Goal: Information Seeking & Learning: Learn about a topic

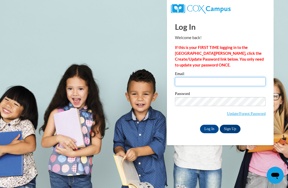
click at [200, 78] on input "Email" at bounding box center [220, 81] width 91 height 9
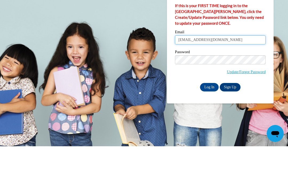
type input "ffryman2023@gmail.com"
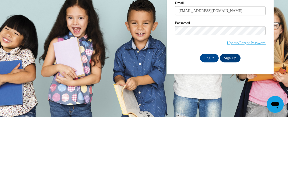
click at [212, 125] on input "Log In" at bounding box center [209, 129] width 19 height 9
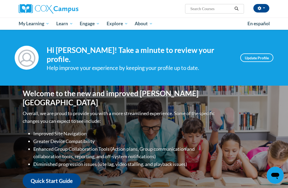
click at [0, 0] on span "My Course Progress" at bounding box center [0, 0] width 0 height 0
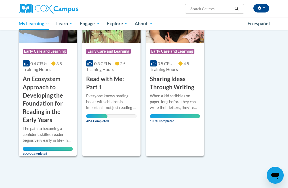
scroll to position [108, 0]
click at [108, 118] on div "More Info Open Everyone knows reading books with children is important - not ju…" at bounding box center [111, 107] width 58 height 31
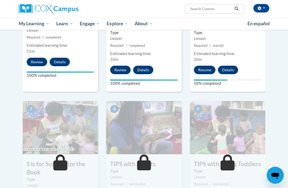
scroll to position [333, 0]
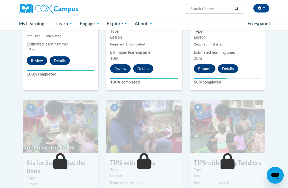
click at [207, 65] on button "Resume" at bounding box center [205, 68] width 22 height 9
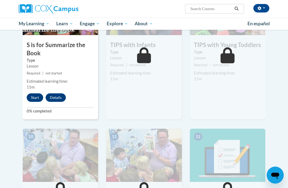
click at [38, 96] on button "Start" at bounding box center [35, 98] width 17 height 9
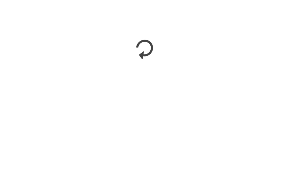
scroll to position [111, 0]
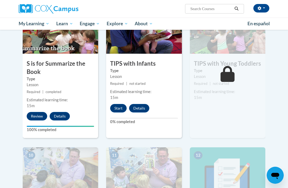
scroll to position [432, 0]
click at [119, 104] on button "Start" at bounding box center [118, 108] width 17 height 9
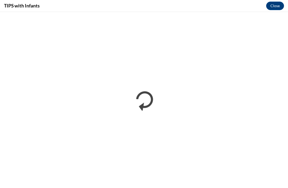
scroll to position [0, 0]
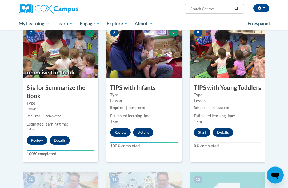
scroll to position [409, 0]
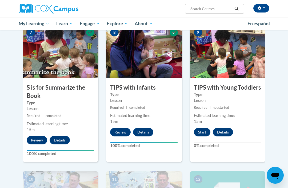
click at [203, 132] on button "Start" at bounding box center [202, 132] width 17 height 9
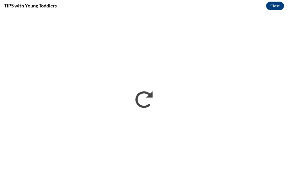
scroll to position [0, 0]
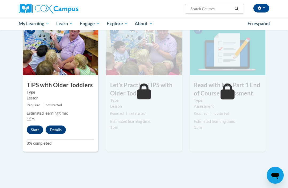
scroll to position [545, 0]
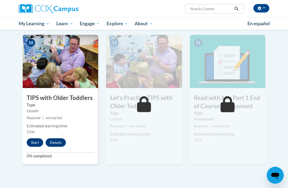
click at [27, 141] on button "Start" at bounding box center [35, 143] width 17 height 9
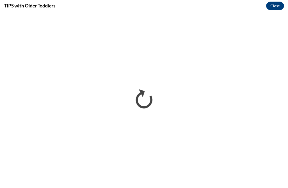
scroll to position [0, 0]
click at [275, 5] on button "Close" at bounding box center [275, 6] width 18 height 9
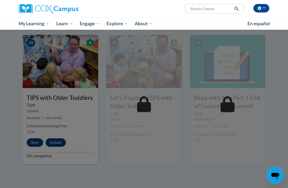
click at [40, 137] on div at bounding box center [144, 94] width 288 height 188
click at [35, 143] on div at bounding box center [144, 94] width 288 height 188
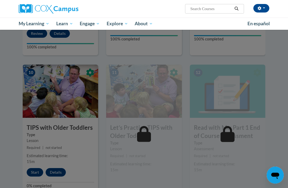
scroll to position [515, 0]
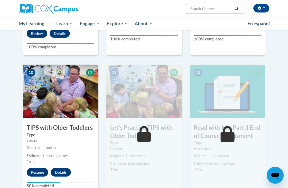
click at [38, 175] on button "Resume" at bounding box center [38, 172] width 22 height 9
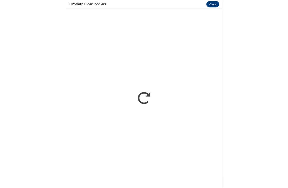
scroll to position [375, 0]
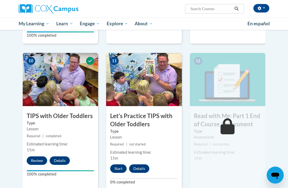
scroll to position [538, 0]
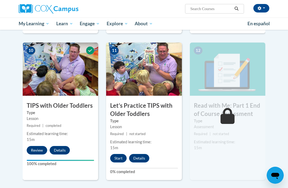
click at [119, 156] on button "Start" at bounding box center [118, 158] width 17 height 9
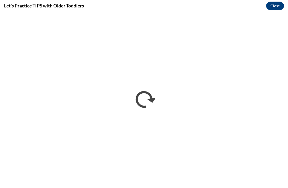
scroll to position [89, 0]
